Goal: Task Accomplishment & Management: Use online tool/utility

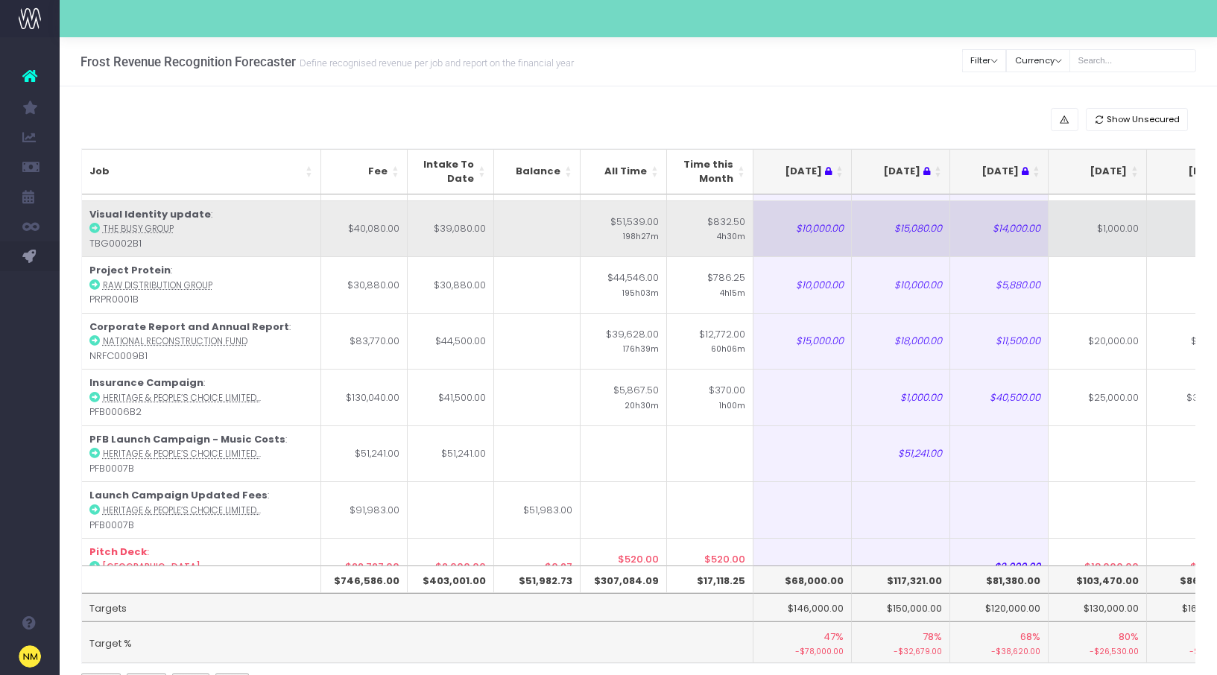
scroll to position [146, 0]
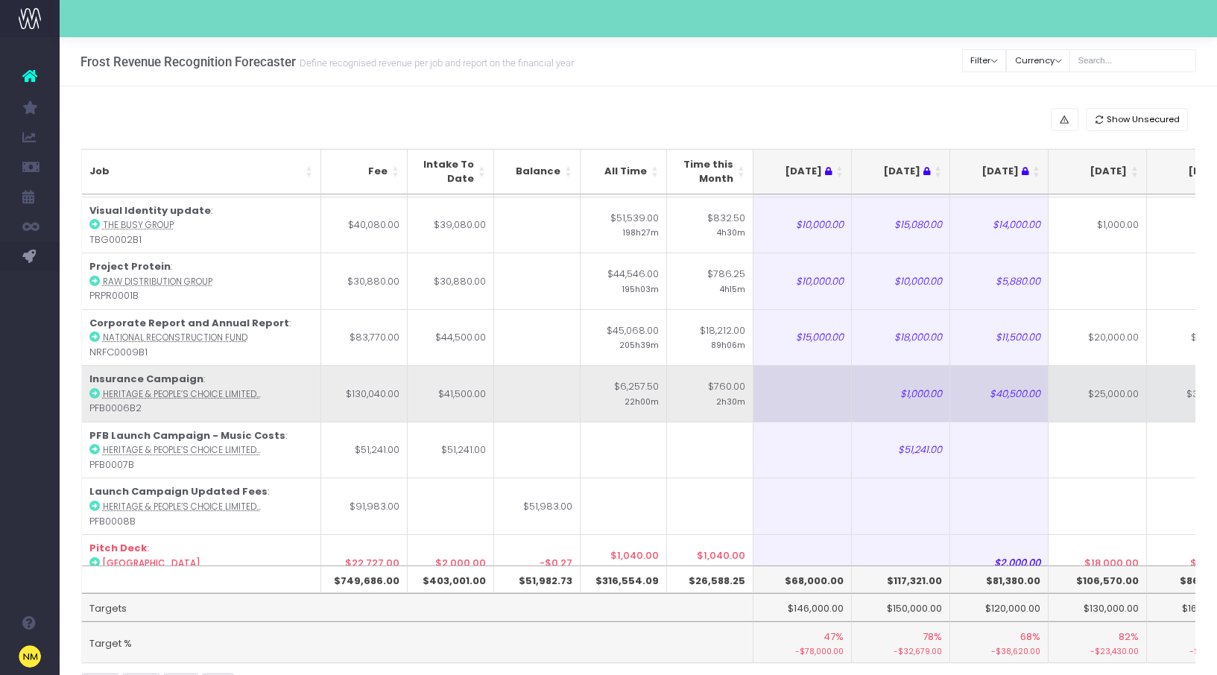
scroll to position [202, 0]
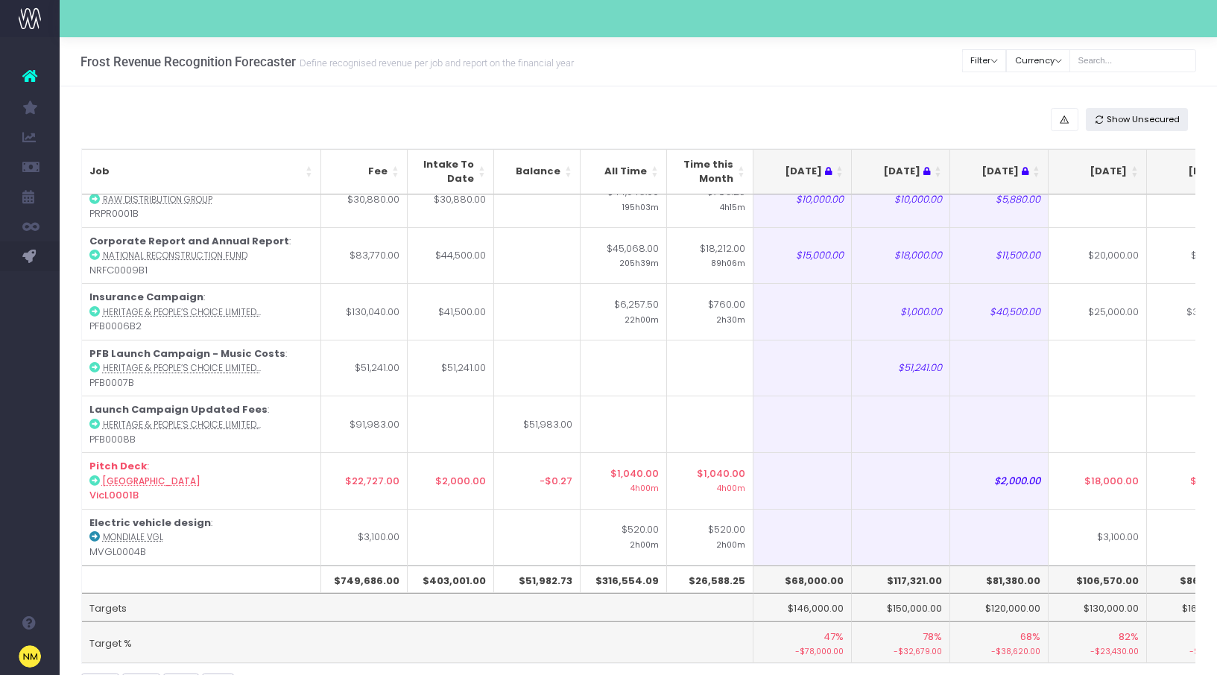
click at [1145, 119] on span "Show Unsecured" at bounding box center [1143, 119] width 73 height 13
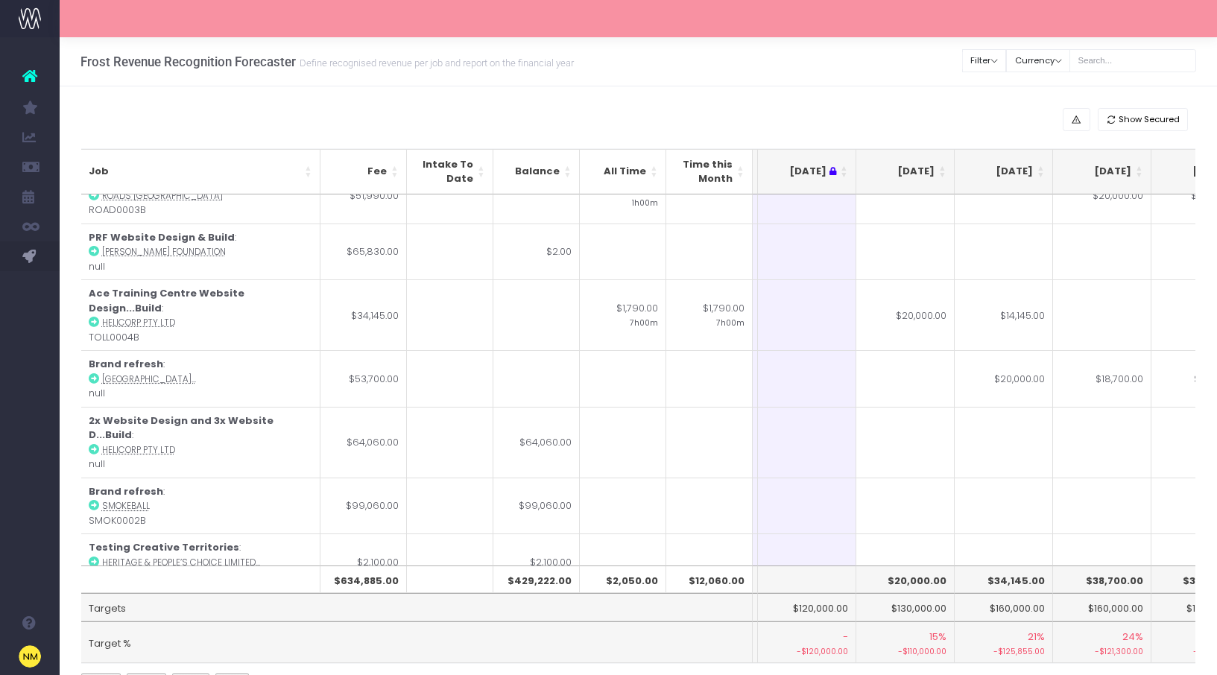
scroll to position [0, 0]
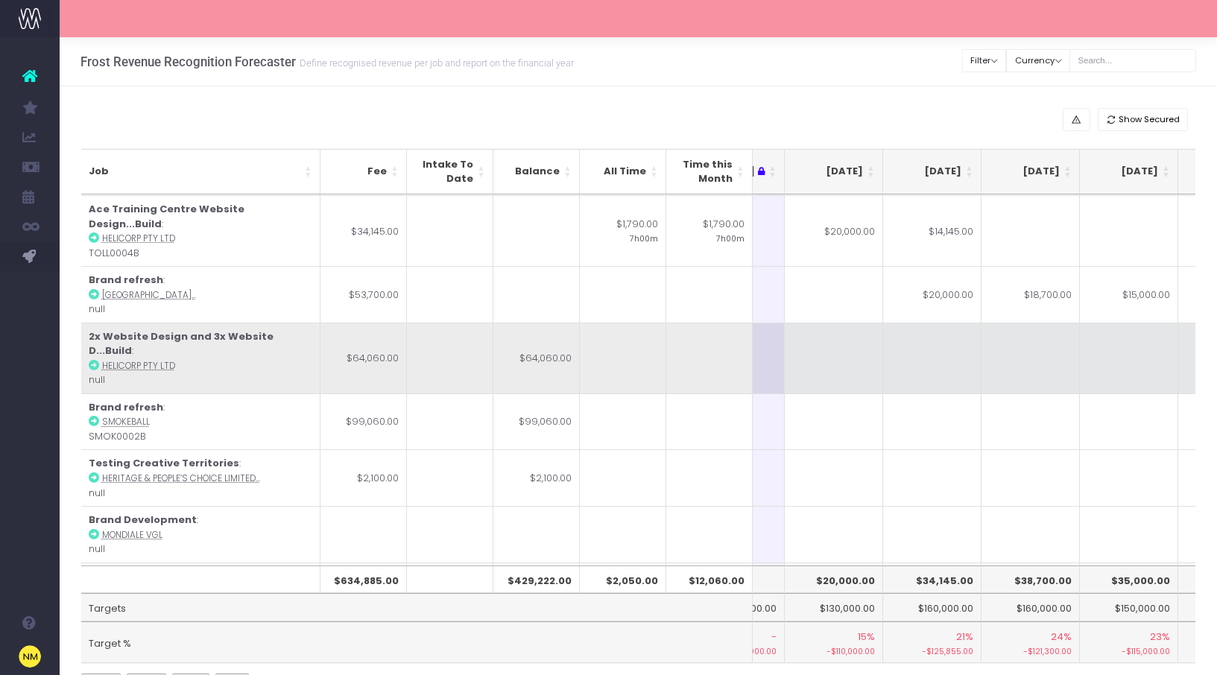
click at [828, 335] on td at bounding box center [834, 358] width 98 height 71
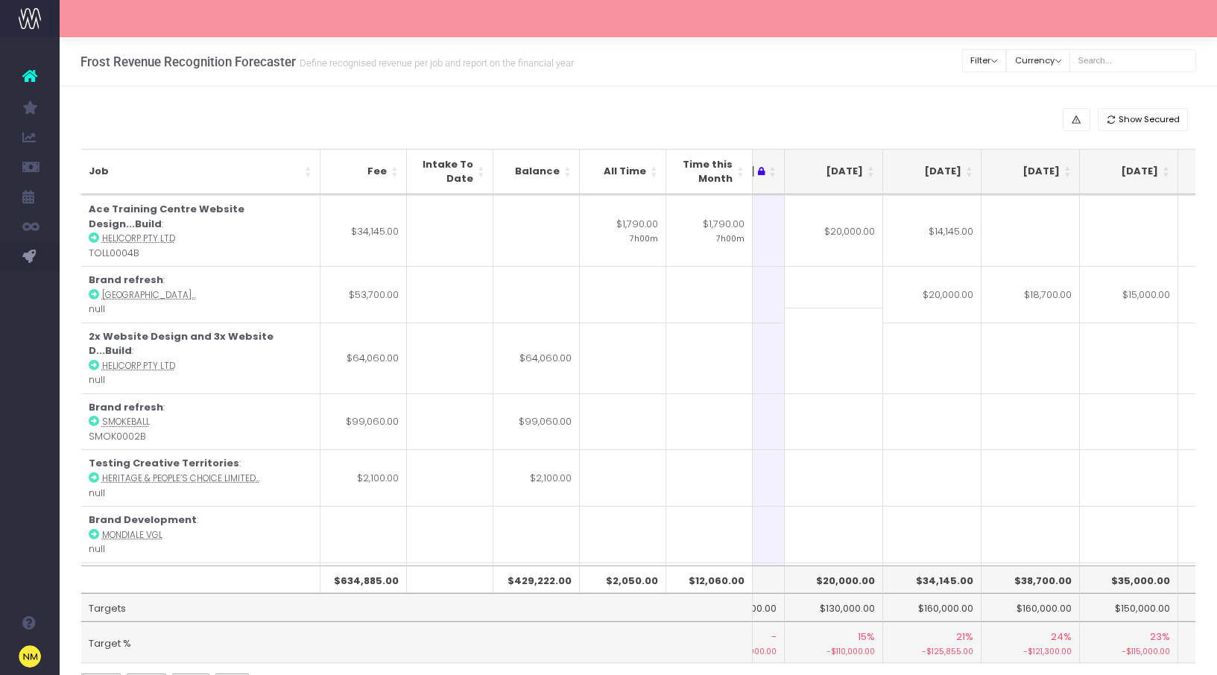
click at [868, 341] on input at bounding box center [834, 336] width 98 height 57
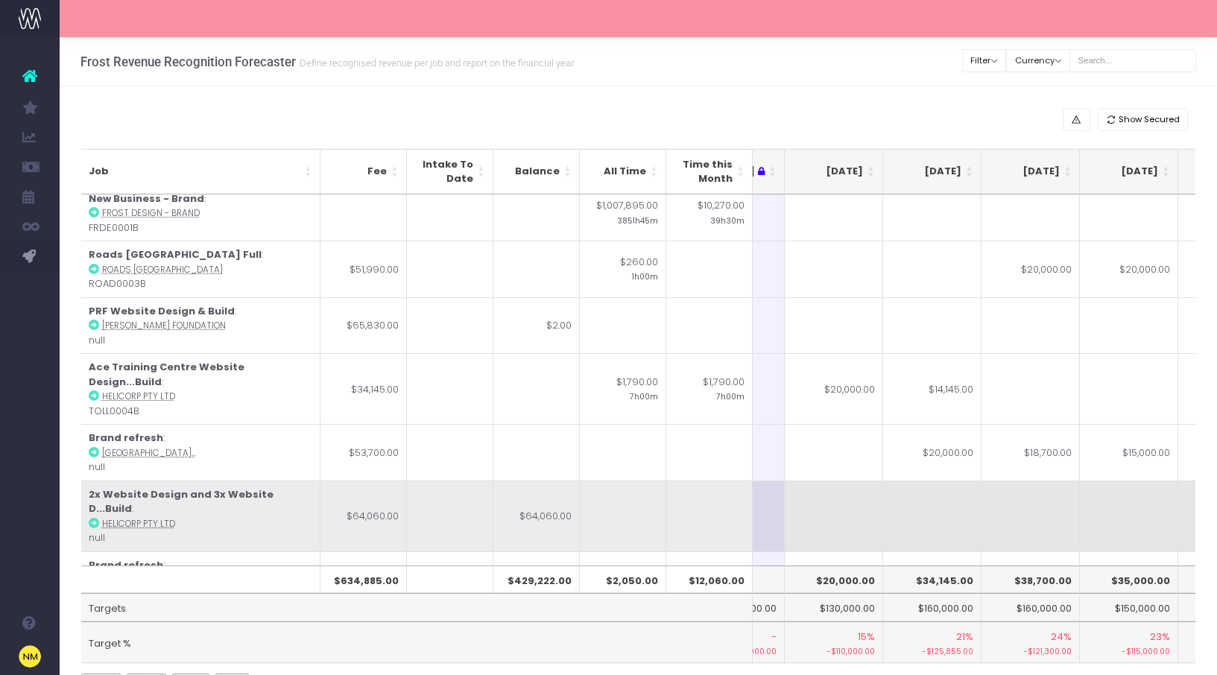
scroll to position [9, 264]
click at [849, 494] on td at bounding box center [834, 516] width 98 height 71
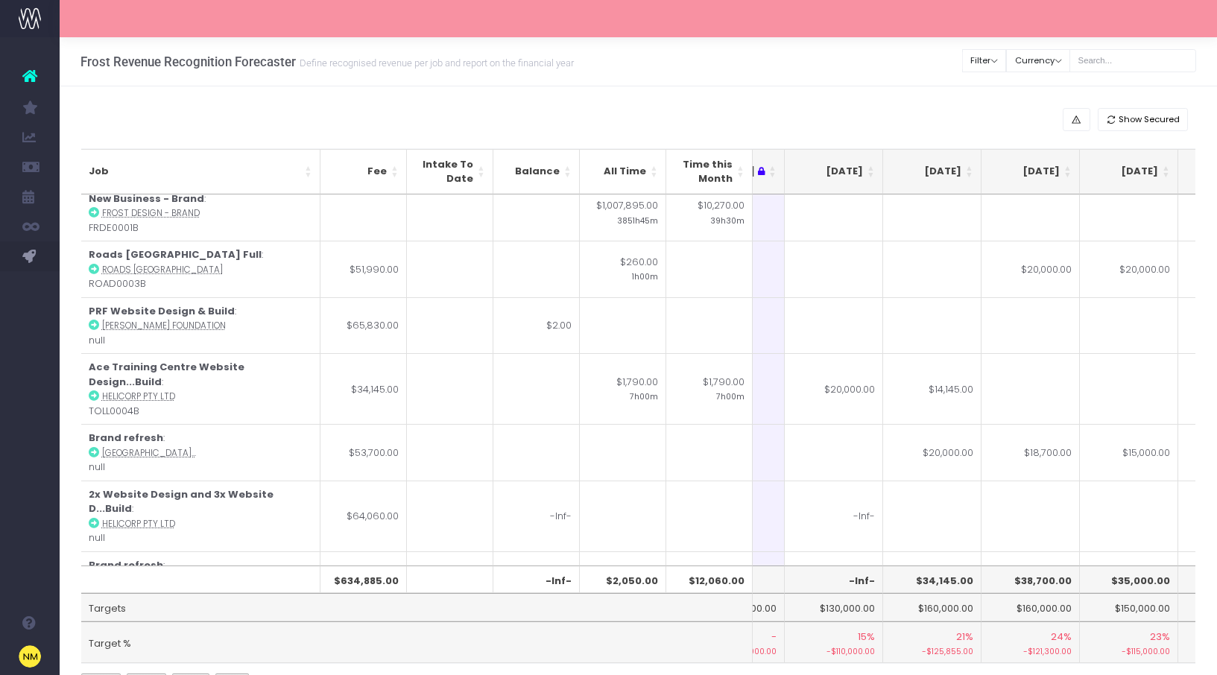
click at [854, 495] on td "-Inf-" at bounding box center [834, 516] width 98 height 71
type input "-Inf-"
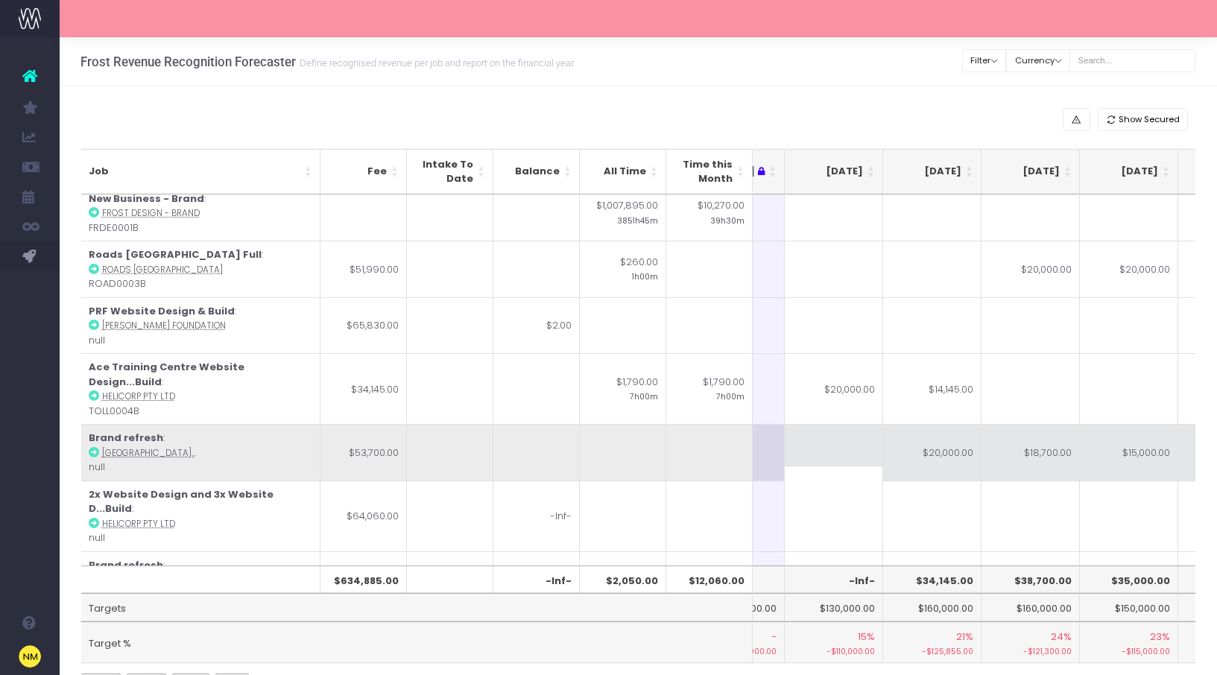
click at [791, 424] on td at bounding box center [834, 452] width 98 height 57
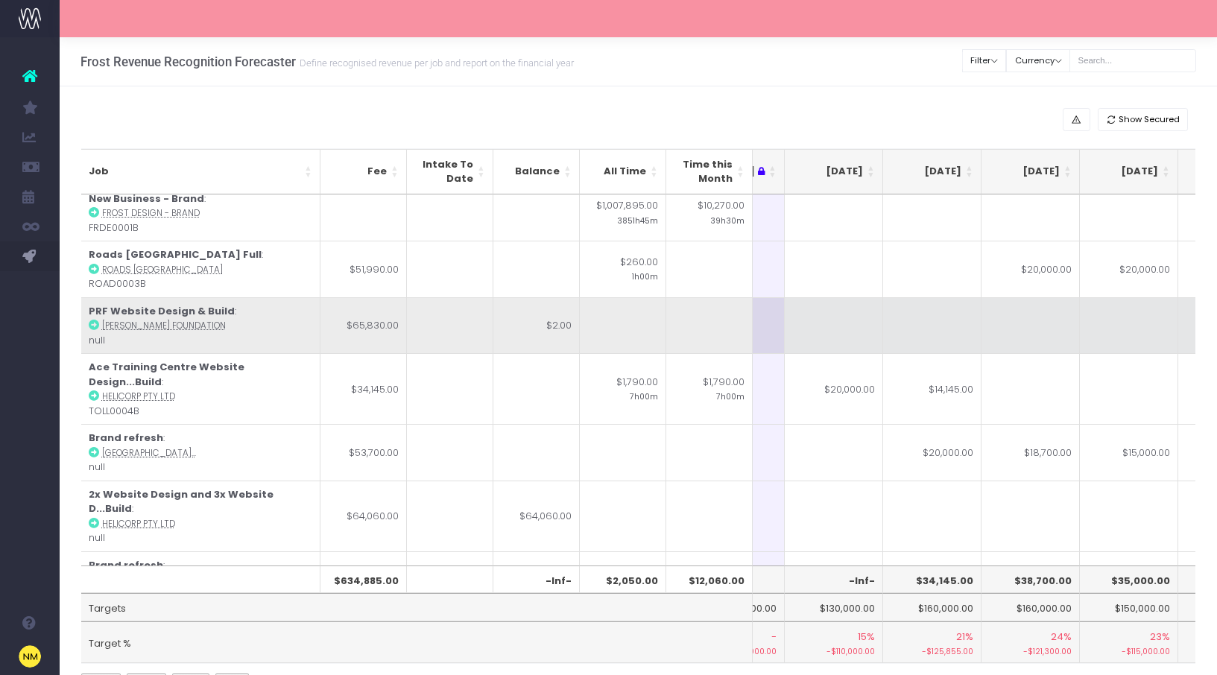
click at [822, 331] on td at bounding box center [834, 325] width 98 height 57
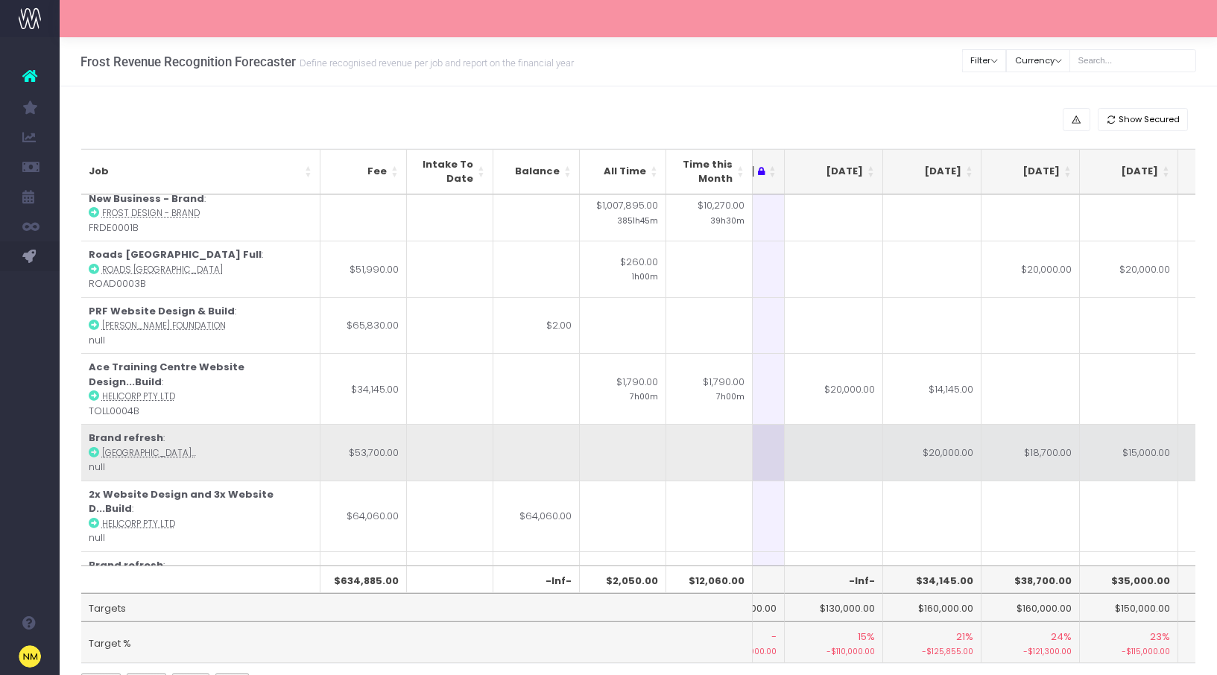
click at [828, 432] on td at bounding box center [834, 452] width 98 height 57
click at [718, 443] on td at bounding box center [709, 452] width 86 height 57
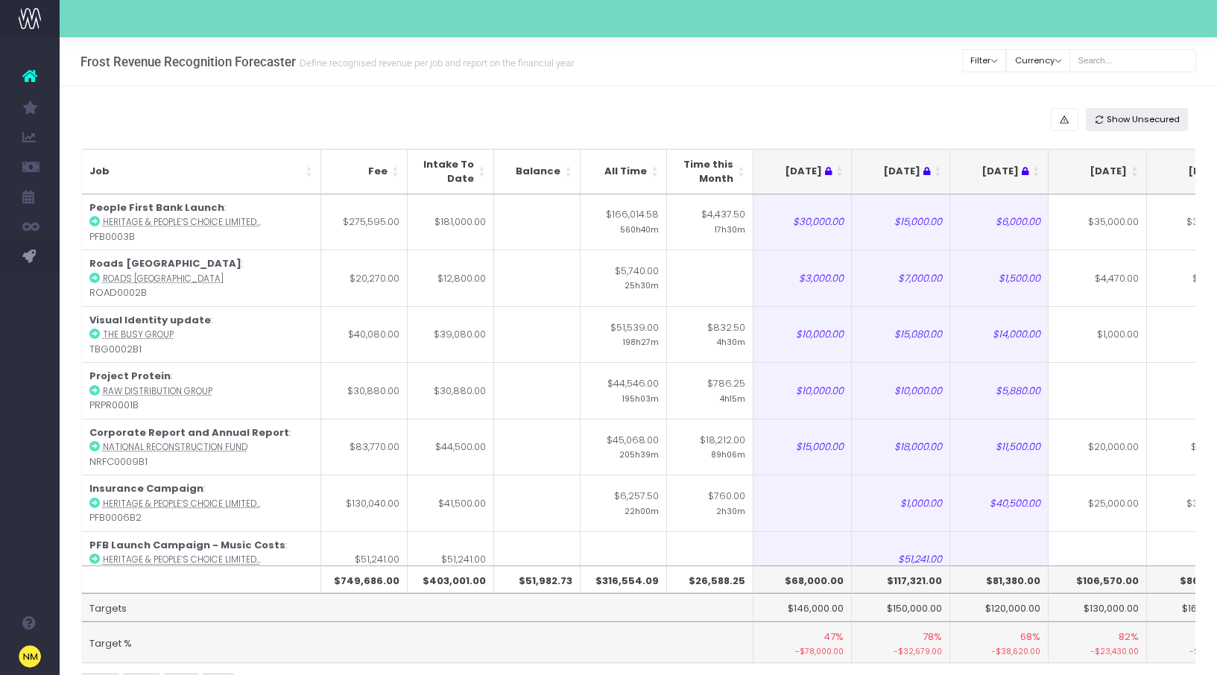
click at [1150, 118] on span "Show Unsecured" at bounding box center [1143, 119] width 73 height 13
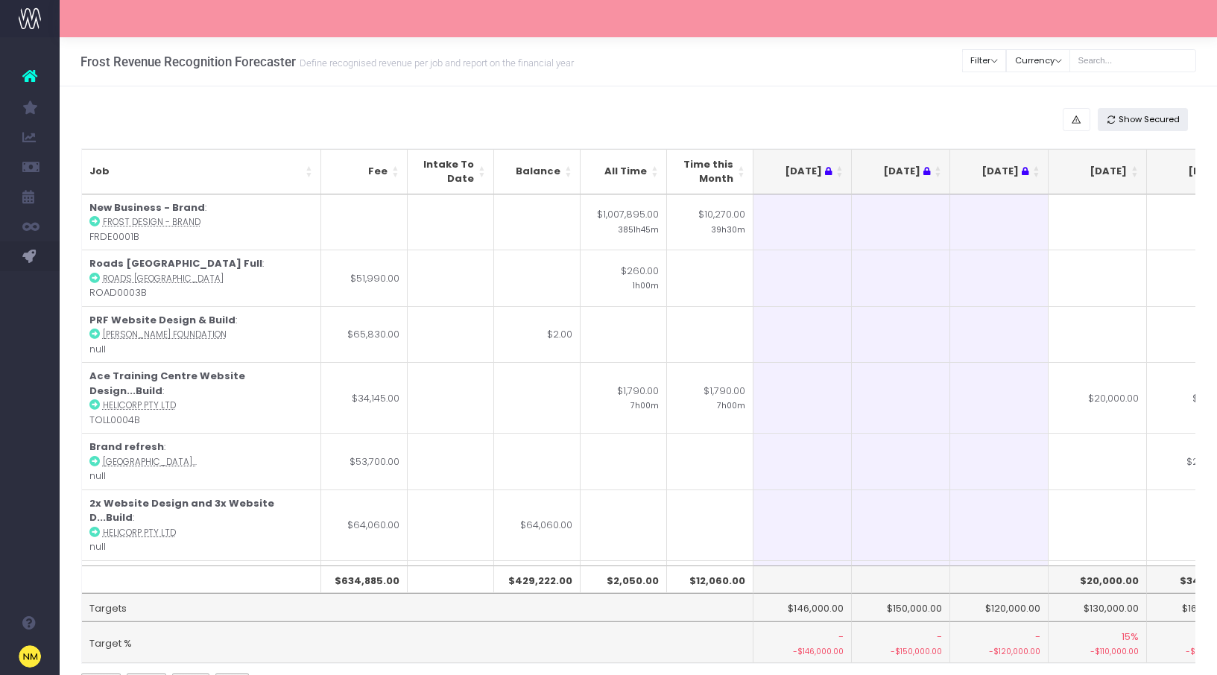
click at [1150, 118] on span "Show Secured" at bounding box center [1148, 119] width 61 height 13
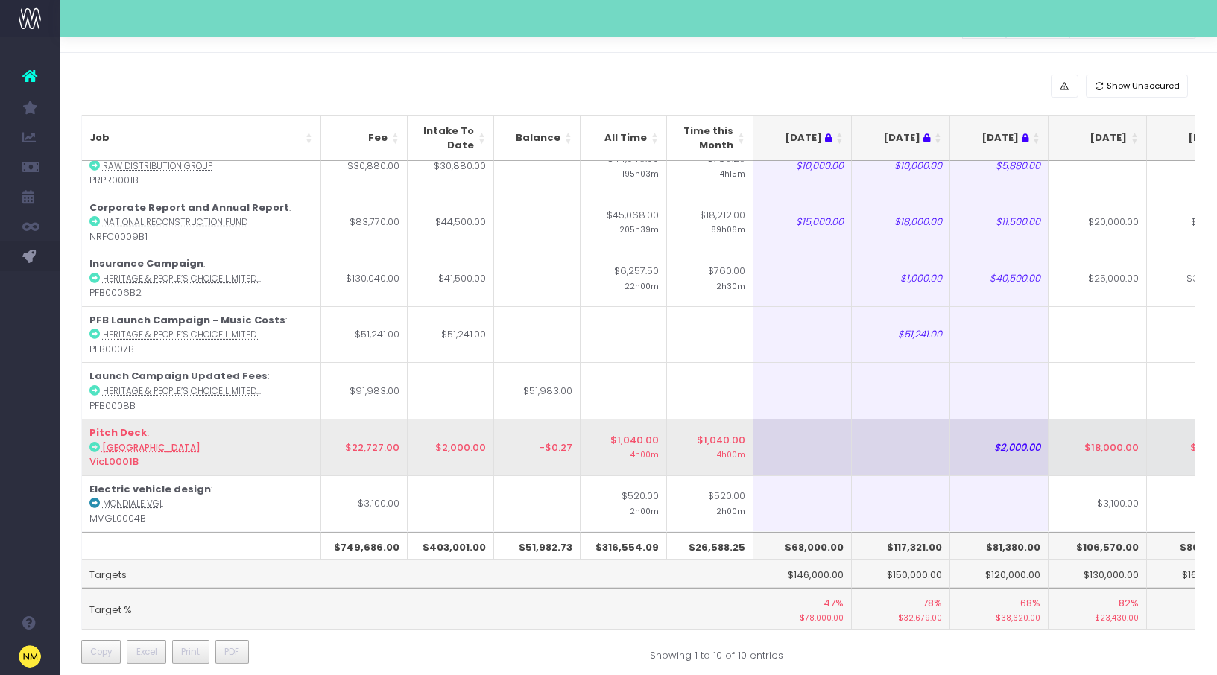
scroll to position [202, 0]
